Goal: Transaction & Acquisition: Purchase product/service

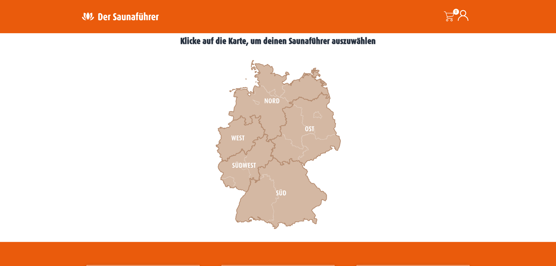
scroll to position [134, 0]
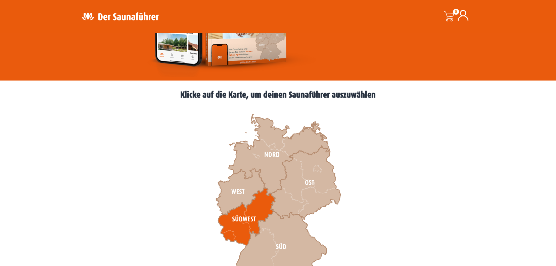
click at [246, 216] on icon at bounding box center [246, 217] width 57 height 58
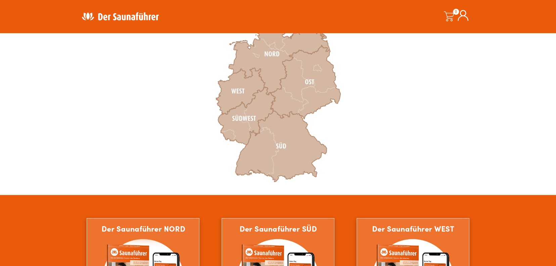
scroll to position [369, 0]
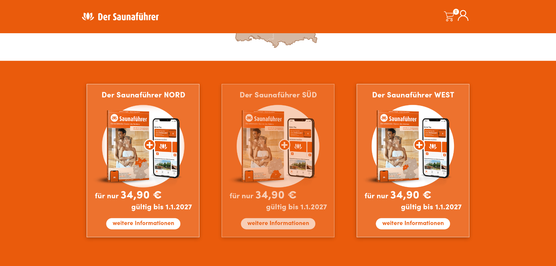
click at [284, 149] on img at bounding box center [278, 160] width 113 height 153
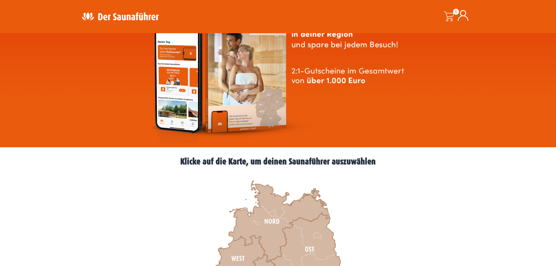
scroll to position [201, 0]
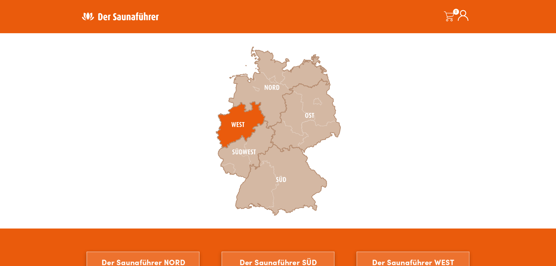
click at [240, 125] on icon at bounding box center [240, 125] width 49 height 46
